Goal: Task Accomplishment & Management: Use online tool/utility

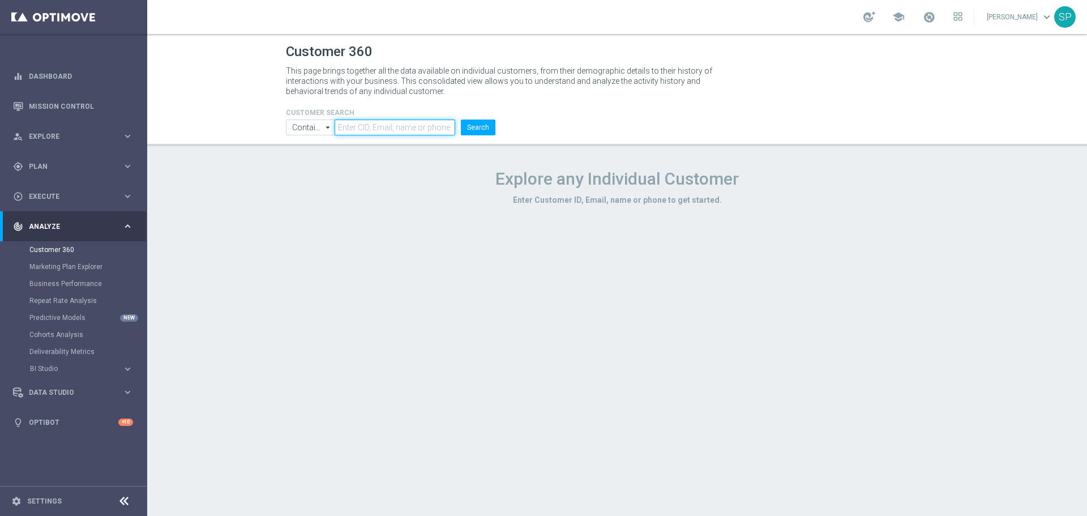
click at [426, 126] on input "text" at bounding box center [395, 127] width 121 height 16
paste input "804629"
type input "804629"
click at [461, 119] on button "Search" at bounding box center [478, 127] width 35 height 16
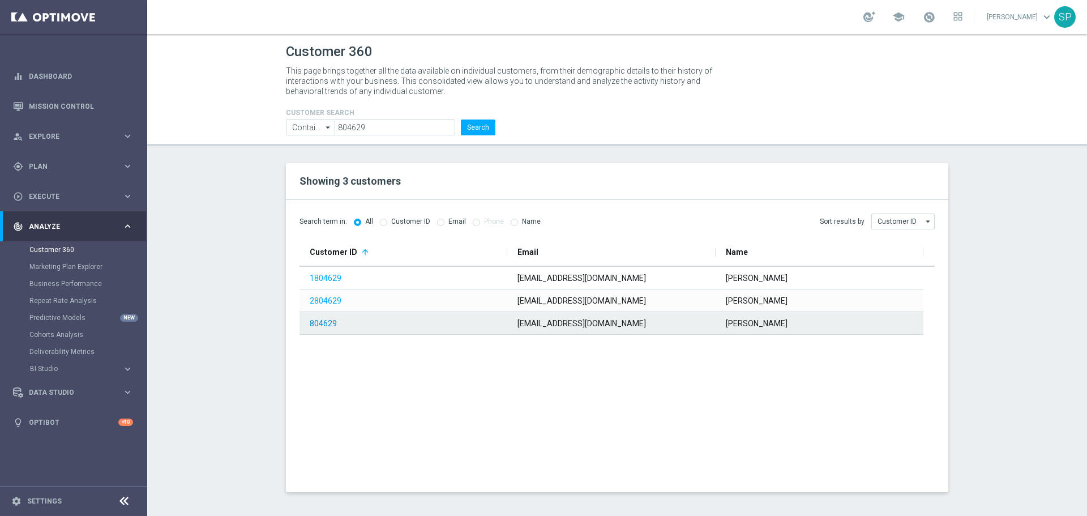
click at [323, 324] on link "804629" at bounding box center [323, 323] width 27 height 9
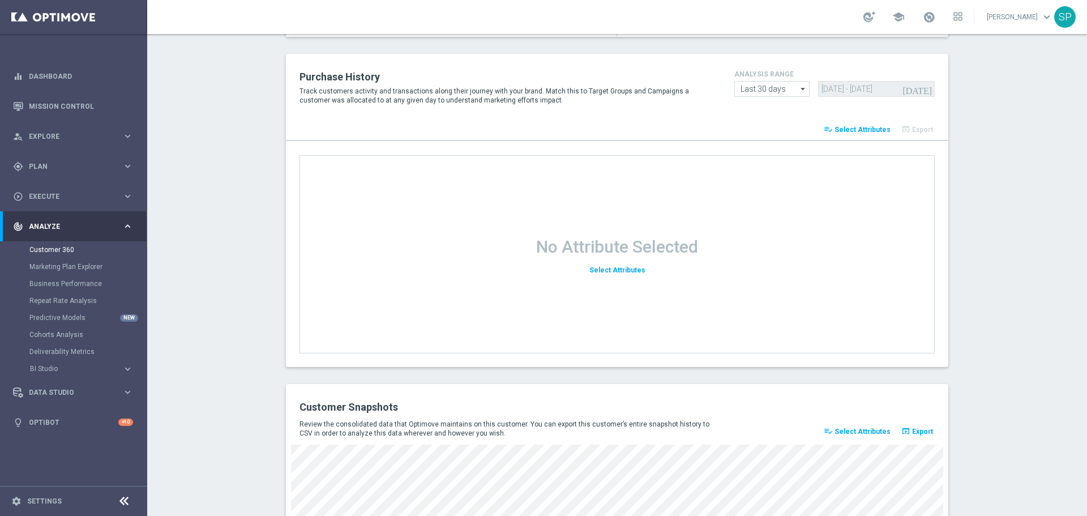
scroll to position [1226, 0]
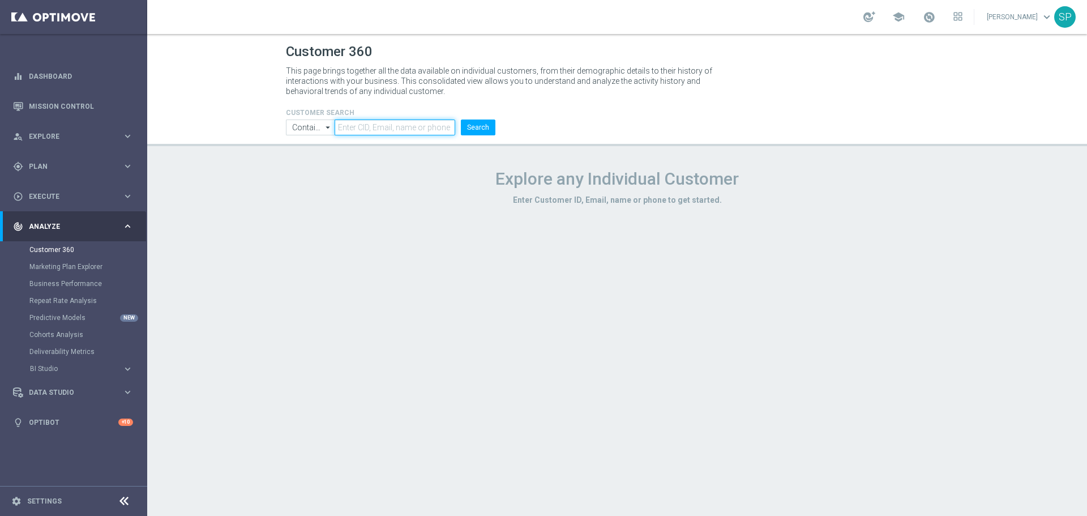
click at [360, 128] on input "text" at bounding box center [395, 127] width 121 height 16
paste input "1213306"
type input "1213306"
click at [476, 128] on button "Search" at bounding box center [478, 127] width 35 height 16
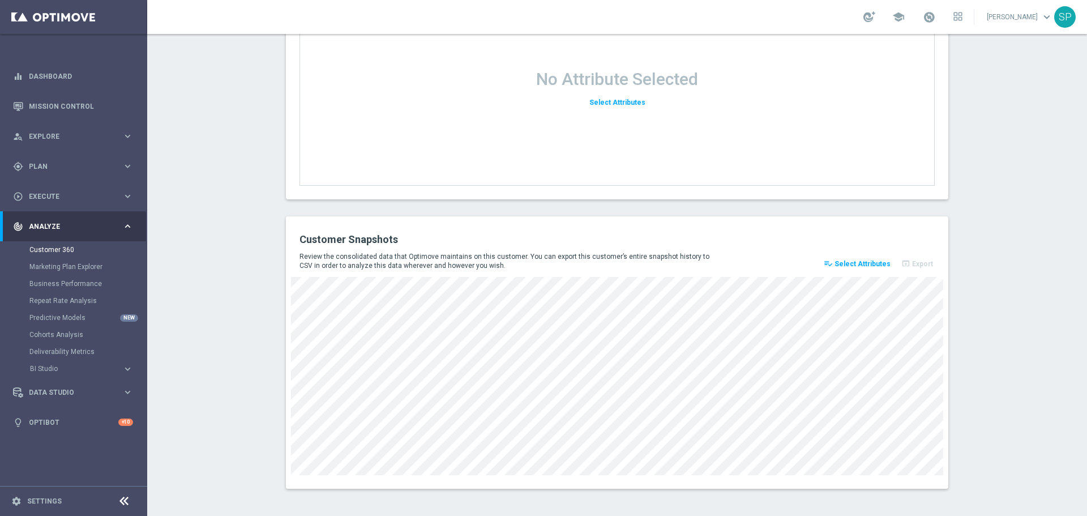
scroll to position [1452, 0]
